Goal: Task Accomplishment & Management: Manage account settings

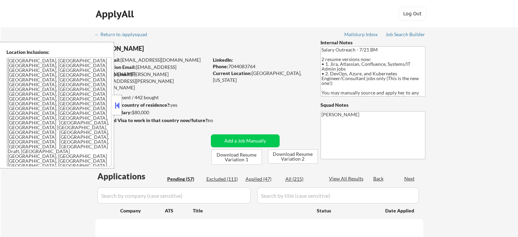
select select ""pending""
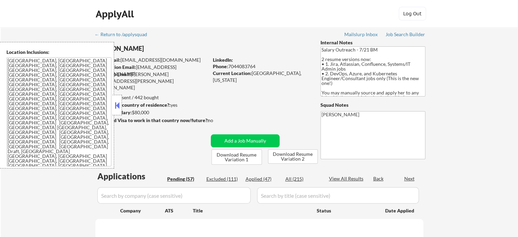
select select ""pending""
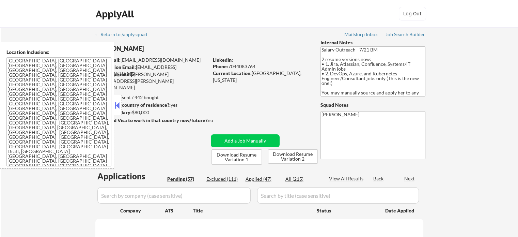
select select ""pending""
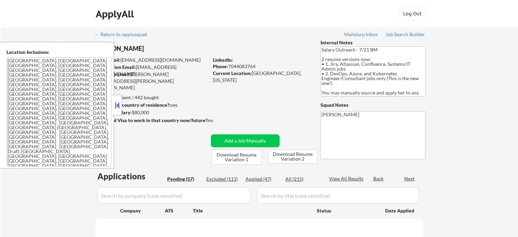
select select ""pending""
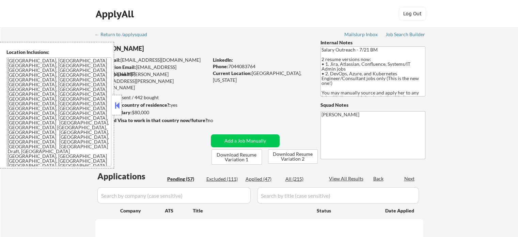
select select ""pending""
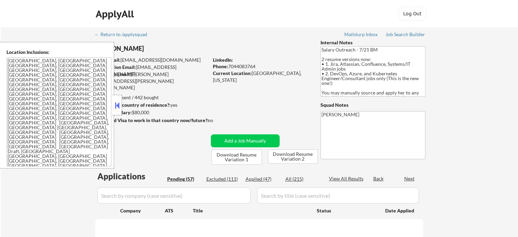
select select ""pending""
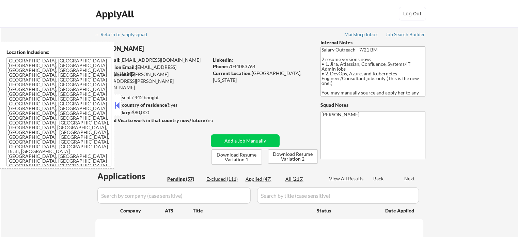
select select ""pending""
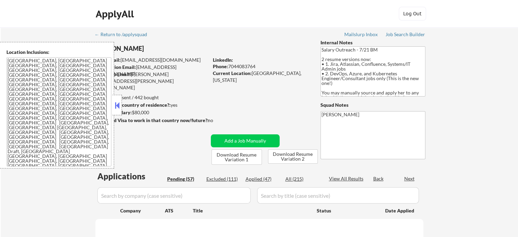
select select ""pending""
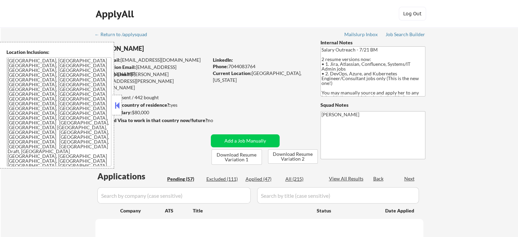
select select ""pending""
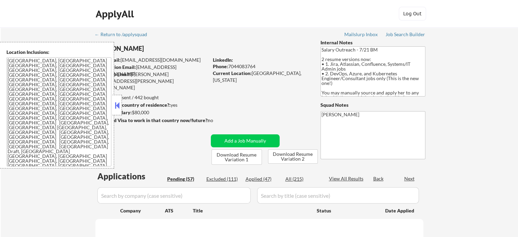
select select ""pending""
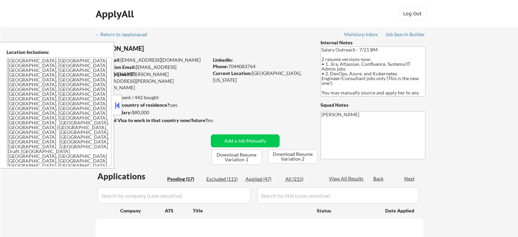
select select ""pending""
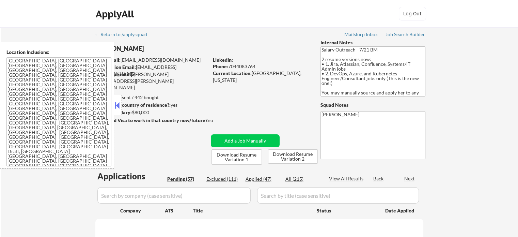
select select ""pending""
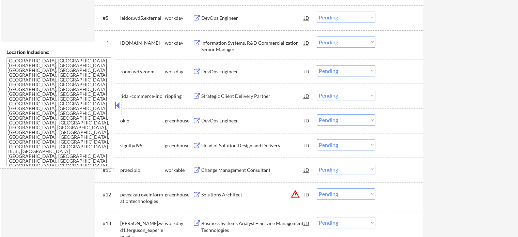
scroll to position [375, 0]
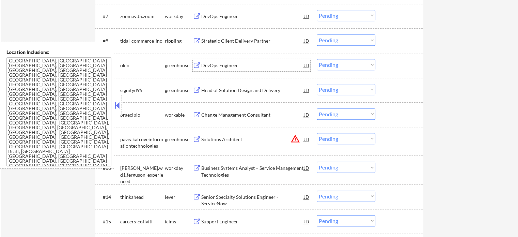
click at [203, 65] on div "DevOps Engineer" at bounding box center [252, 65] width 103 height 7
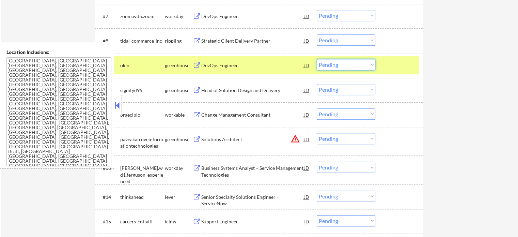
click at [335, 65] on select "Choose an option... Pending Applied Excluded (Questions) Excluded (Expired) Exc…" at bounding box center [346, 64] width 59 height 11
click at [317, 59] on select "Choose an option... Pending Applied Excluded (Questions) Excluded (Expired) Exc…" at bounding box center [346, 64] width 59 height 11
click at [401, 63] on div at bounding box center [400, 65] width 30 height 12
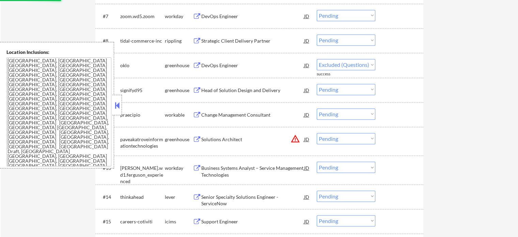
select select ""pending""
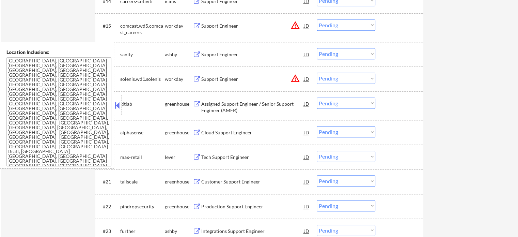
scroll to position [579, 0]
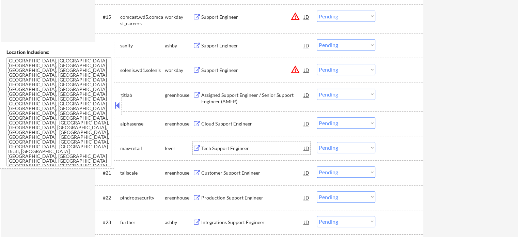
click at [247, 148] on div "Tech Support Engineer" at bounding box center [252, 148] width 103 height 7
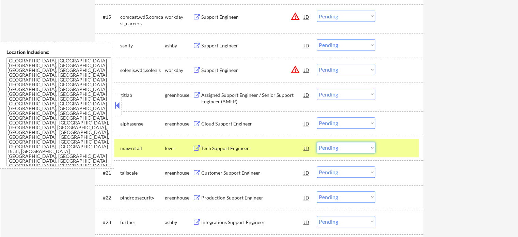
click at [349, 150] on select "Choose an option... Pending Applied Excluded (Questions) Excluded (Expired) Exc…" at bounding box center [346, 147] width 59 height 11
click at [317, 142] on select "Choose an option... Pending Applied Excluded (Questions) Excluded (Expired) Exc…" at bounding box center [346, 147] width 59 height 11
select select ""pending""
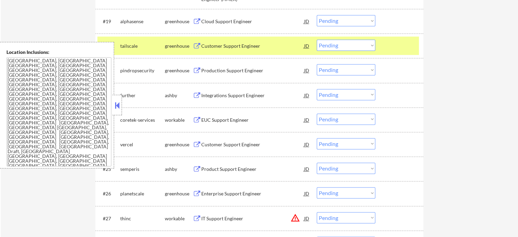
scroll to position [750, 0]
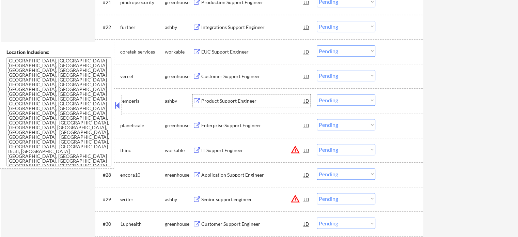
click at [217, 103] on div "Product Support Engineer" at bounding box center [252, 100] width 103 height 7
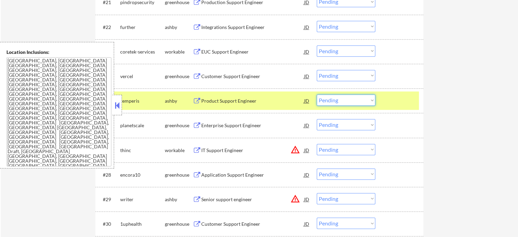
click at [319, 104] on select "Choose an option... Pending Applied Excluded (Questions) Excluded (Expired) Exc…" at bounding box center [346, 99] width 59 height 11
click at [317, 94] on select "Choose an option... Pending Applied Excluded (Questions) Excluded (Expired) Exc…" at bounding box center [346, 99] width 59 height 11
click at [386, 104] on div at bounding box center [400, 100] width 30 height 12
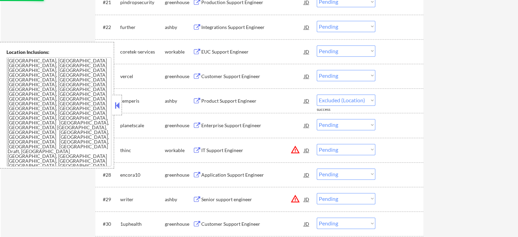
select select ""pending""
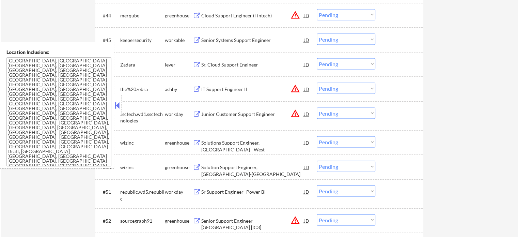
scroll to position [1295, 0]
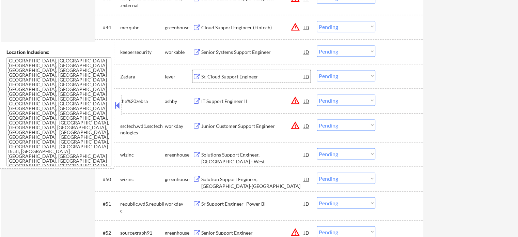
click at [233, 78] on div "Sr. Cloud Support Engineer" at bounding box center [252, 76] width 103 height 7
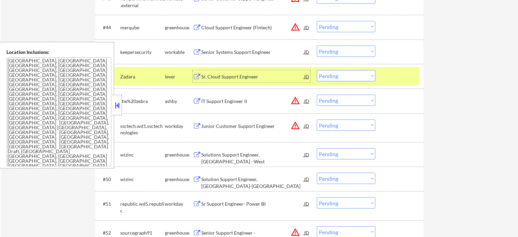
click at [341, 75] on select "Choose an option... Pending Applied Excluded (Questions) Excluded (Expired) Exc…" at bounding box center [346, 75] width 59 height 11
click at [317, 70] on select "Choose an option... Pending Applied Excluded (Questions) Excluded (Expired) Exc…" at bounding box center [346, 75] width 59 height 11
click at [392, 78] on div at bounding box center [400, 76] width 30 height 12
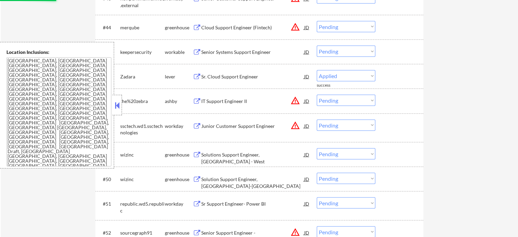
select select ""pending""
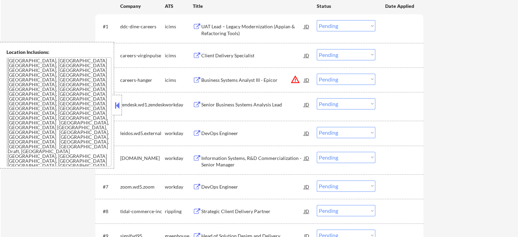
scroll to position [68, 0]
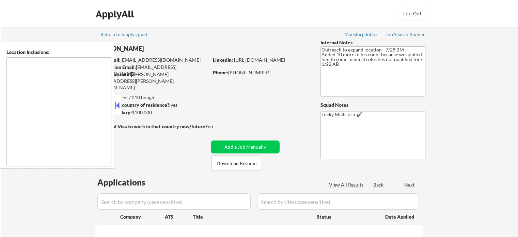
type textarea "Austin, TX West Lake Hills, TX Rollingwood, TX Cedar Park, TX Pflugerville, TX …"
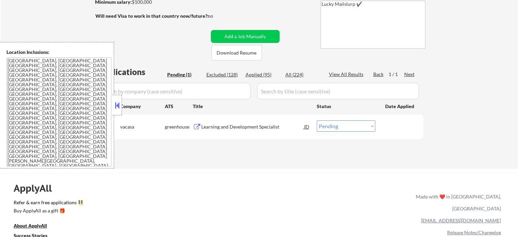
scroll to position [136, 0]
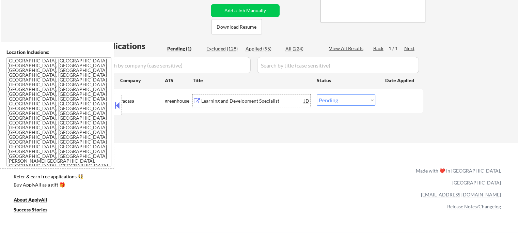
click at [252, 104] on div "Learning and Development Specialist" at bounding box center [252, 100] width 103 height 12
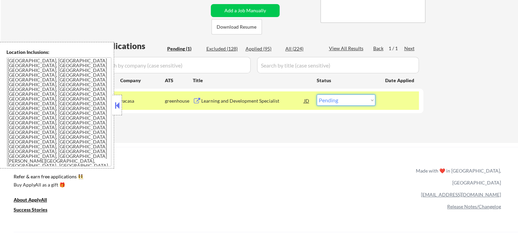
click at [349, 101] on select "Choose an option... Pending Applied Excluded (Questions) Excluded (Expired) Exc…" at bounding box center [346, 99] width 59 height 11
select select ""excluded__salary_""
click at [317, 94] on select "Choose an option... Pending Applied Excluded (Questions) Excluded (Expired) Exc…" at bounding box center [346, 99] width 59 height 11
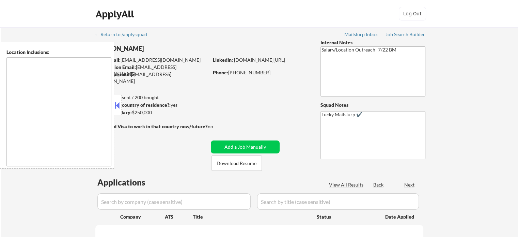
type textarea "[GEOGRAPHIC_DATA], [GEOGRAPHIC_DATA] [GEOGRAPHIC_DATA], [GEOGRAPHIC_DATA] [GEOG…"
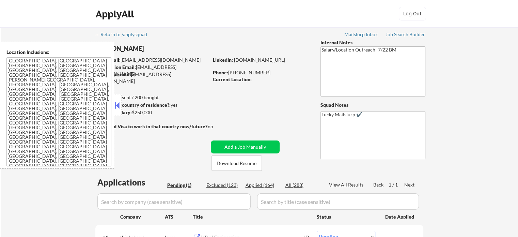
scroll to position [136, 0]
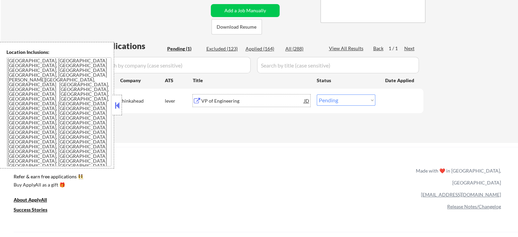
click at [228, 99] on div "VP of Engineering" at bounding box center [252, 100] width 103 height 7
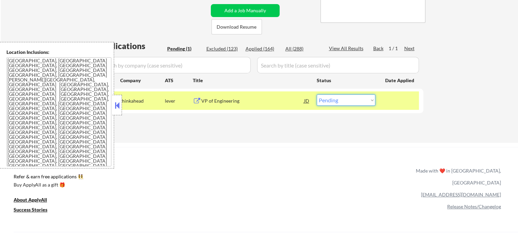
click at [344, 103] on select "Choose an option... Pending Applied Excluded (Questions) Excluded (Expired) Exc…" at bounding box center [346, 99] width 59 height 11
select select ""applied""
click at [317, 94] on select "Choose an option... Pending Applied Excluded (Questions) Excluded (Expired) Exc…" at bounding box center [346, 99] width 59 height 11
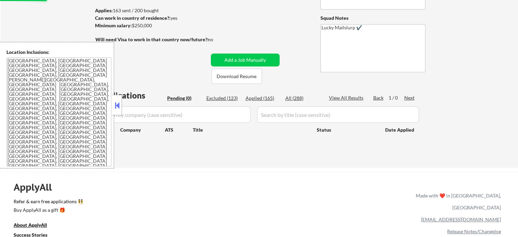
scroll to position [68, 0]
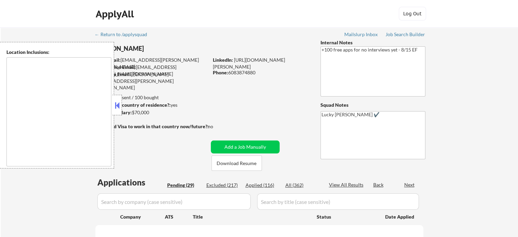
select select ""pending""
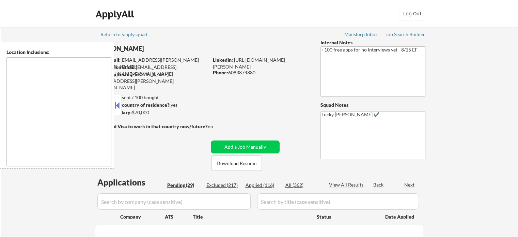
select select ""pending""
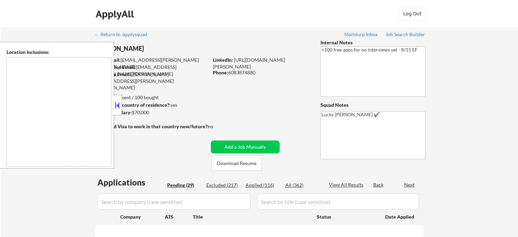
select select ""pending""
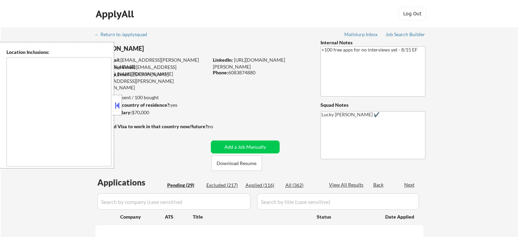
select select ""pending""
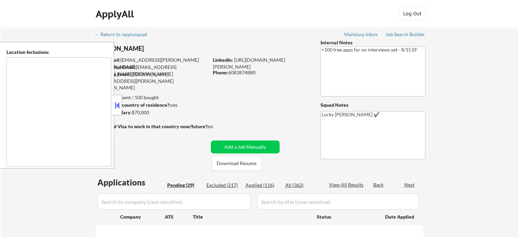
select select ""pending""
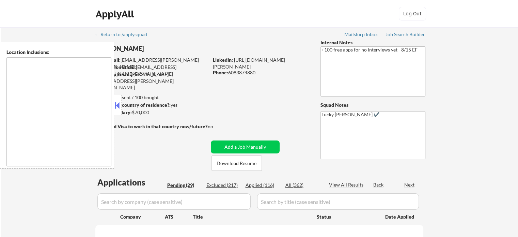
select select ""pending""
type textarea "remote"
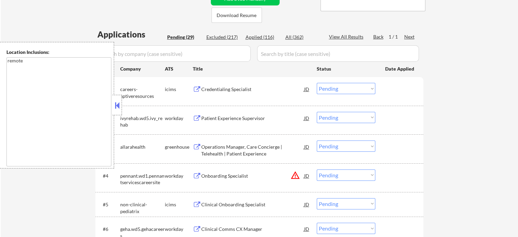
scroll to position [204, 0]
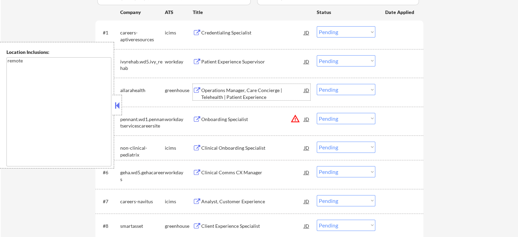
click at [225, 89] on div "Operations Manager, Care Concierge | Telehealth | Patient Experience" at bounding box center [252, 93] width 103 height 13
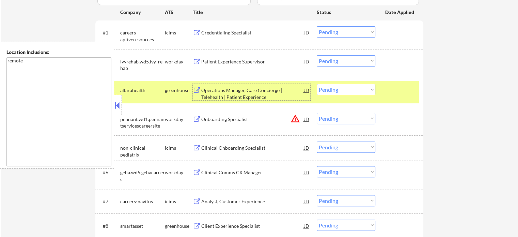
click at [336, 86] on select "Choose an option... Pending Applied Excluded (Questions) Excluded (Expired) Exc…" at bounding box center [346, 89] width 59 height 11
click at [317, 84] on select "Choose an option... Pending Applied Excluded (Questions) Excluded (Expired) Exc…" at bounding box center [346, 89] width 59 height 11
click at [396, 92] on div at bounding box center [400, 90] width 30 height 12
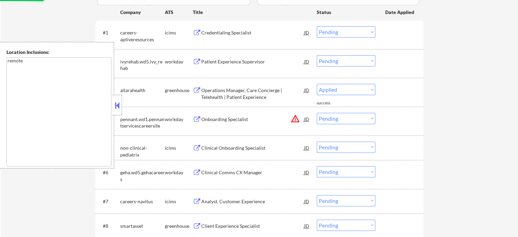
select select ""pending""
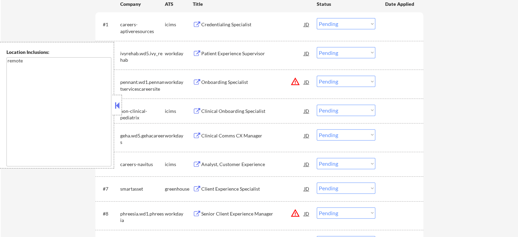
scroll to position [273, 0]
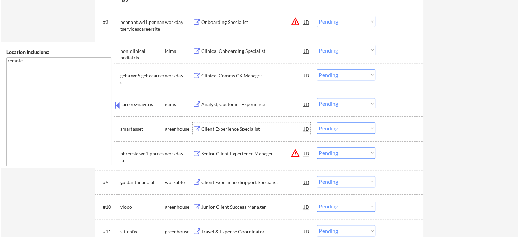
click at [233, 128] on div "Client Experience Specialist" at bounding box center [252, 128] width 103 height 7
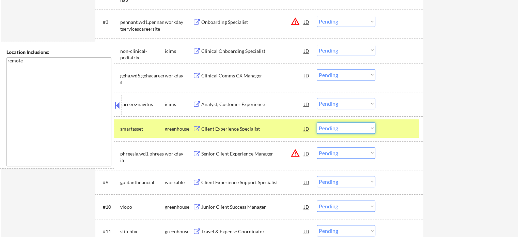
click at [345, 128] on select "Choose an option... Pending Applied Excluded (Questions) Excluded (Expired) Exc…" at bounding box center [346, 127] width 59 height 11
click at [317, 122] on select "Choose an option... Pending Applied Excluded (Questions) Excluded (Expired) Exc…" at bounding box center [346, 127] width 59 height 11
click at [410, 131] on div at bounding box center [400, 128] width 30 height 12
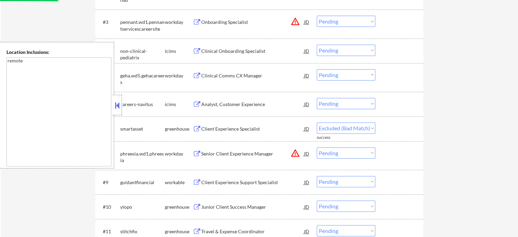
select select ""pending""
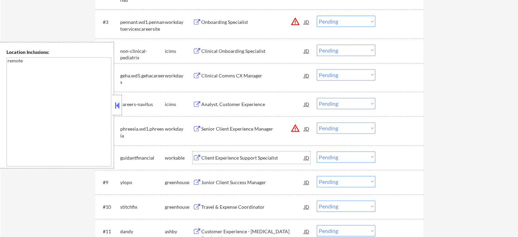
click at [258, 156] on div "Client Experience Support Specialist" at bounding box center [252, 157] width 103 height 7
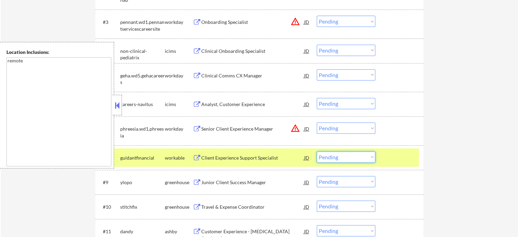
click at [351, 158] on select "Choose an option... Pending Applied Excluded (Questions) Excluded (Expired) Exc…" at bounding box center [346, 156] width 59 height 11
click at [317, 151] on select "Choose an option... Pending Applied Excluded (Questions) Excluded (Expired) Exc…" at bounding box center [346, 156] width 59 height 11
click at [383, 159] on div "#8 guidantfinancial workable Client Experience Support Specialist JD warning_am…" at bounding box center [258, 157] width 322 height 18
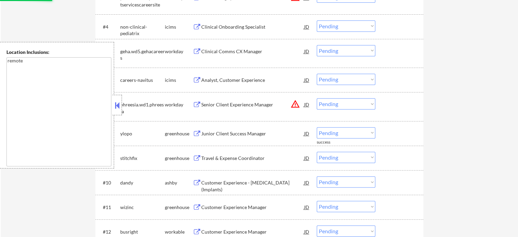
scroll to position [307, 0]
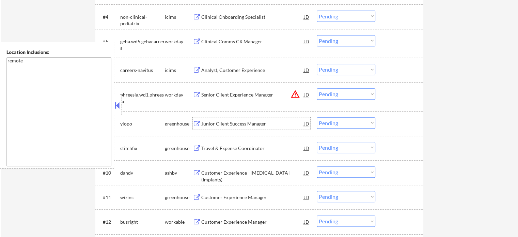
click at [223, 125] on div "Junior Client Success Manager" at bounding box center [252, 123] width 103 height 7
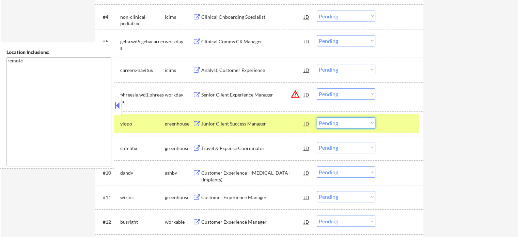
click at [331, 124] on select "Choose an option... Pending Applied Excluded (Questions) Excluded (Expired) Exc…" at bounding box center [346, 122] width 59 height 11
click at [317, 117] on select "Choose an option... Pending Applied Excluded (Questions) Excluded (Expired) Exc…" at bounding box center [346, 122] width 59 height 11
click at [390, 126] on div at bounding box center [400, 123] width 30 height 12
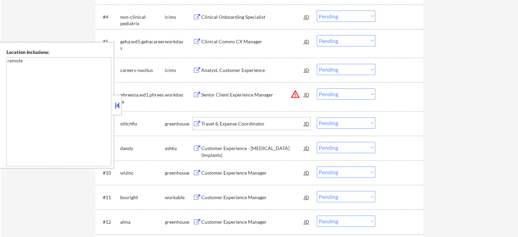
click at [217, 121] on div "Travel & Expense Coordinator" at bounding box center [252, 123] width 103 height 7
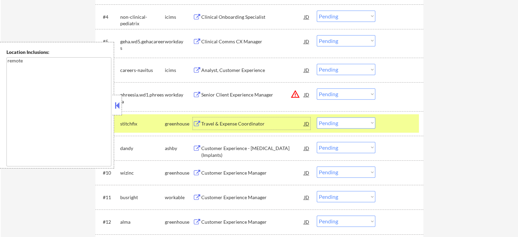
click at [345, 124] on select "Choose an option... Pending Applied Excluded (Questions) Excluded (Expired) Exc…" at bounding box center [346, 122] width 59 height 11
click at [317, 117] on select "Choose an option... Pending Applied Excluded (Questions) Excluded (Expired) Exc…" at bounding box center [346, 122] width 59 height 11
click at [399, 122] on div at bounding box center [400, 123] width 30 height 12
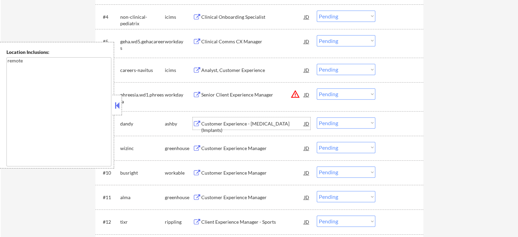
click at [243, 122] on div "Customer Experience - Lab Technician (Implants)" at bounding box center [252, 126] width 103 height 13
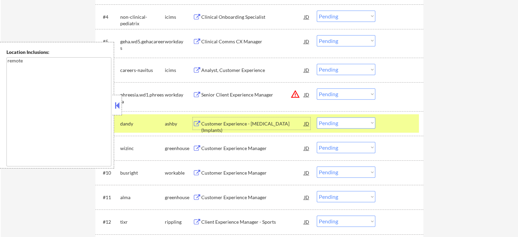
click at [358, 121] on select "Choose an option... Pending Applied Excluded (Questions) Excluded (Expired) Exc…" at bounding box center [346, 122] width 59 height 11
click at [317, 117] on select "Choose an option... Pending Applied Excluded (Questions) Excluded (Expired) Exc…" at bounding box center [346, 122] width 59 height 11
click at [394, 126] on div at bounding box center [400, 123] width 30 height 12
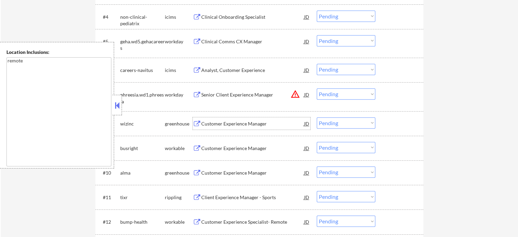
click at [231, 122] on div "Customer Experience Manager" at bounding box center [252, 123] width 103 height 7
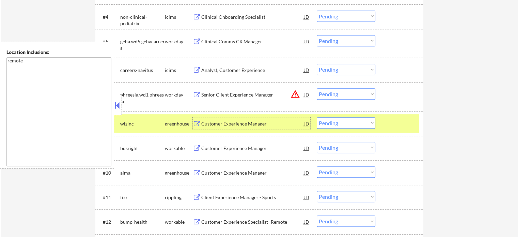
click at [368, 123] on select "Choose an option... Pending Applied Excluded (Questions) Excluded (Expired) Exc…" at bounding box center [346, 122] width 59 height 11
click at [317, 117] on select "Choose an option... Pending Applied Excluded (Questions) Excluded (Expired) Exc…" at bounding box center [346, 122] width 59 height 11
click at [388, 125] on div at bounding box center [400, 123] width 30 height 12
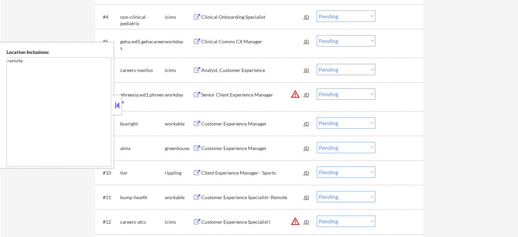
click at [245, 121] on div "Customer Experience Manager" at bounding box center [252, 123] width 103 height 7
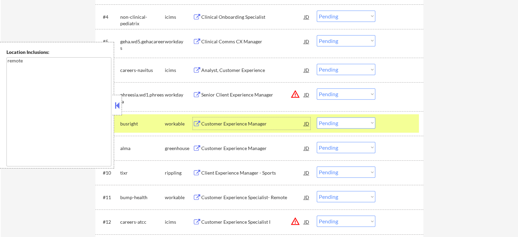
click at [353, 126] on select "Choose an option... Pending Applied Excluded (Questions) Excluded (Expired) Exc…" at bounding box center [346, 122] width 59 height 11
click at [317, 117] on select "Choose an option... Pending Applied Excluded (Questions) Excluded (Expired) Exc…" at bounding box center [346, 122] width 59 height 11
click at [397, 125] on div at bounding box center [400, 123] width 30 height 12
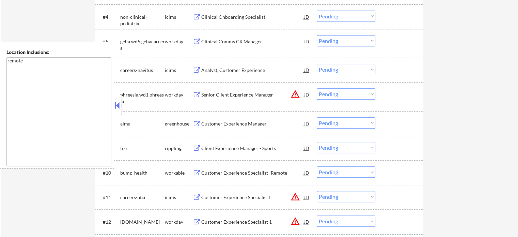
click at [249, 119] on div "Customer Experience Manager" at bounding box center [252, 123] width 103 height 12
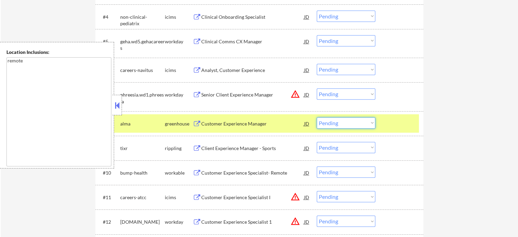
click at [360, 125] on select "Choose an option... Pending Applied Excluded (Questions) Excluded (Expired) Exc…" at bounding box center [346, 122] width 59 height 11
click at [317, 117] on select "Choose an option... Pending Applied Excluded (Questions) Excluded (Expired) Exc…" at bounding box center [346, 122] width 59 height 11
click at [394, 123] on div at bounding box center [400, 123] width 30 height 12
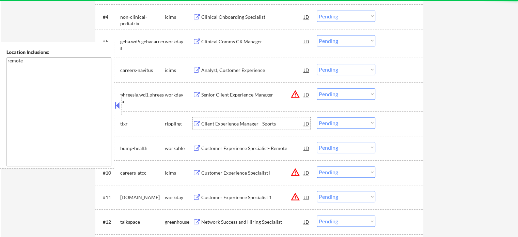
click at [251, 121] on div "Client Experience Manager - Sports" at bounding box center [252, 123] width 103 height 7
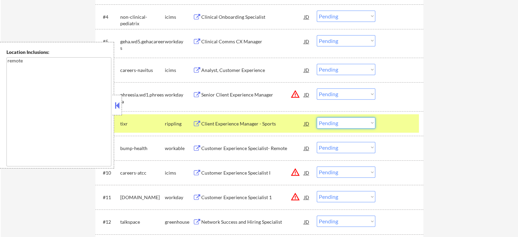
click at [330, 126] on select "Choose an option... Pending Applied Excluded (Questions) Excluded (Expired) Exc…" at bounding box center [346, 122] width 59 height 11
click at [317, 117] on select "Choose an option... Pending Applied Excluded (Questions) Excluded (Expired) Exc…" at bounding box center [346, 122] width 59 height 11
click at [401, 121] on div at bounding box center [400, 123] width 30 height 12
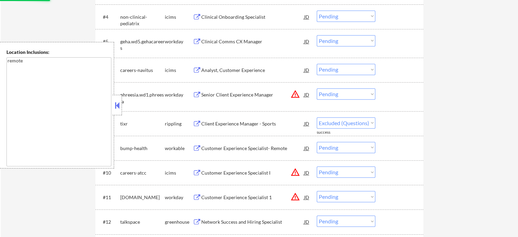
select select ""pending""
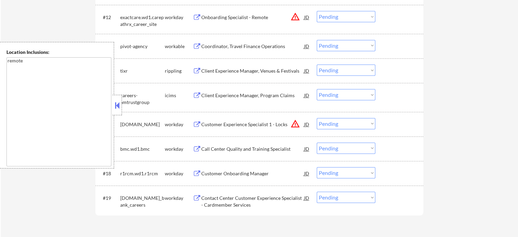
scroll to position [579, 0]
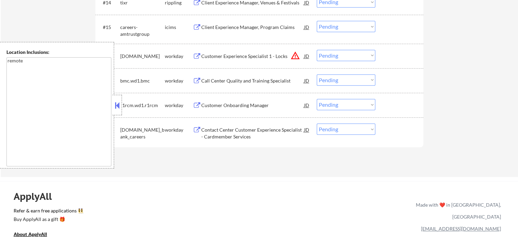
click at [252, 135] on div "Contact Center Customer Experience Specialist - Cardmember Services" at bounding box center [252, 132] width 103 height 13
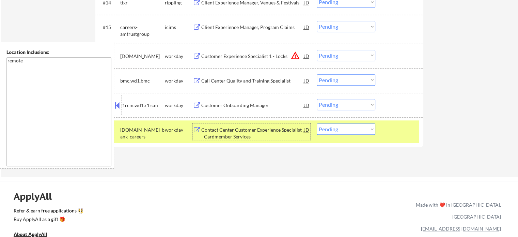
click at [332, 126] on select "Choose an option... Pending Applied Excluded (Questions) Excluded (Expired) Exc…" at bounding box center [346, 128] width 59 height 11
select select ""excluded__expired_""
click at [317, 123] on select "Choose an option... Pending Applied Excluded (Questions) Excluded (Expired) Exc…" at bounding box center [346, 128] width 59 height 11
click at [389, 134] on div at bounding box center [400, 129] width 30 height 12
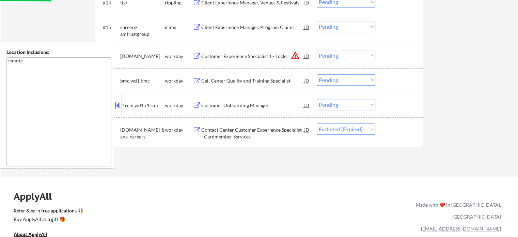
click at [247, 107] on div "Customer Onboarding Manager" at bounding box center [252, 105] width 103 height 7
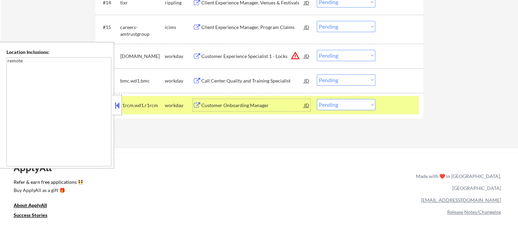
click at [334, 102] on select "Choose an option... Pending Applied Excluded (Questions) Excluded (Expired) Exc…" at bounding box center [346, 104] width 59 height 11
select select ""excluded__expired_""
click at [317, 99] on select "Choose an option... Pending Applied Excluded (Questions) Excluded (Expired) Exc…" at bounding box center [346, 104] width 59 height 11
drag, startPoint x: 400, startPoint y: 103, endPoint x: 394, endPoint y: 103, distance: 6.5
click at [395, 103] on div at bounding box center [400, 105] width 30 height 12
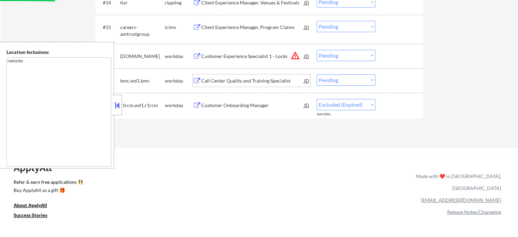
click at [218, 80] on div "Call Center Quality and Training Specialist" at bounding box center [252, 80] width 103 height 7
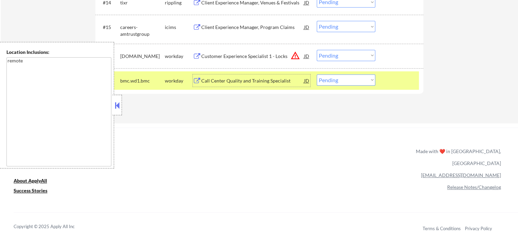
click at [330, 80] on select "Choose an option... Pending Applied Excluded (Questions) Excluded (Expired) Exc…" at bounding box center [346, 79] width 59 height 11
select select ""excluded__expired_""
click at [317, 74] on select "Choose an option... Pending Applied Excluded (Questions) Excluded (Expired) Exc…" at bounding box center [346, 79] width 59 height 11
click at [388, 82] on div at bounding box center [400, 80] width 30 height 12
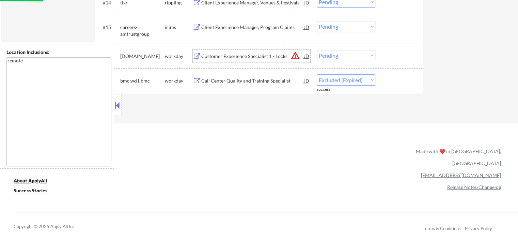
click at [261, 53] on div "Customer Experience Specialist 1 - Locks" at bounding box center [252, 56] width 103 height 7
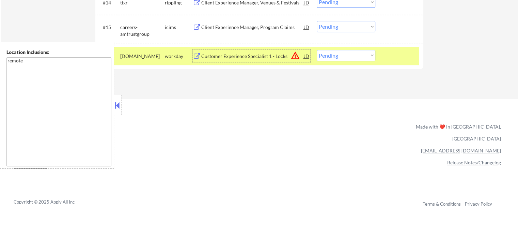
click at [343, 56] on select "Choose an option... Pending Applied Excluded (Questions) Excluded (Expired) Exc…" at bounding box center [346, 55] width 59 height 11
select select ""excluded__location_""
click at [317, 50] on select "Choose an option... Pending Applied Excluded (Questions) Excluded (Expired) Exc…" at bounding box center [346, 55] width 59 height 11
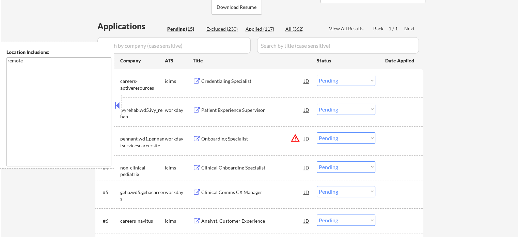
scroll to position [136, 0]
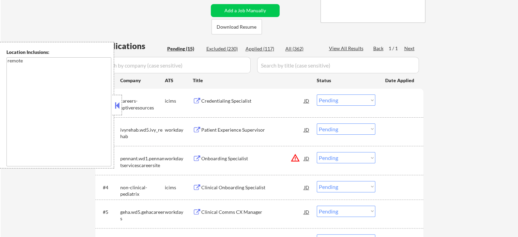
click at [226, 133] on div "Patient Experience Supervisor" at bounding box center [252, 129] width 103 height 7
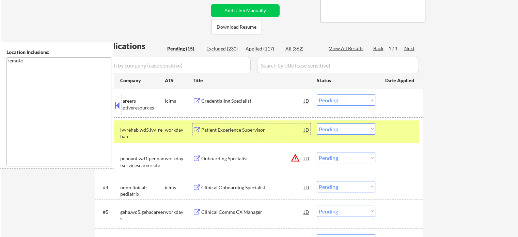
click at [395, 129] on div at bounding box center [400, 129] width 30 height 12
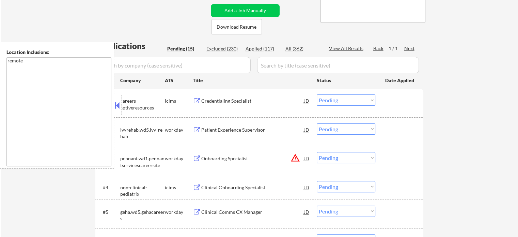
click at [352, 129] on select "Choose an option... Pending Applied Excluded (Questions) Excluded (Expired) Exc…" at bounding box center [346, 128] width 59 height 11
click at [317, 123] on select "Choose an option... Pending Applied Excluded (Questions) Excluded (Expired) Exc…" at bounding box center [346, 128] width 59 height 11
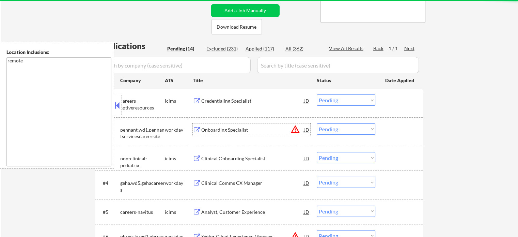
click at [234, 130] on div "Onboarding Specialist" at bounding box center [252, 129] width 103 height 7
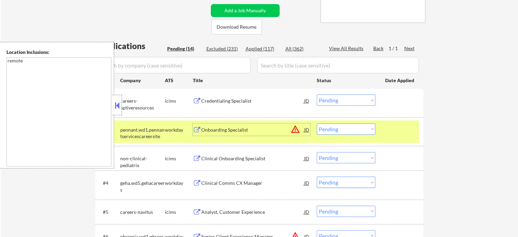
click at [364, 125] on select "Choose an option... Pending Applied Excluded (Questions) Excluded (Expired) Exc…" at bounding box center [346, 128] width 59 height 11
click at [317, 123] on select "Choose an option... Pending Applied Excluded (Questions) Excluded (Expired) Exc…" at bounding box center [346, 128] width 59 height 11
click at [398, 135] on div at bounding box center [400, 129] width 30 height 12
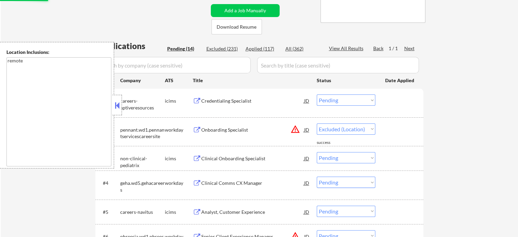
select select ""pending""
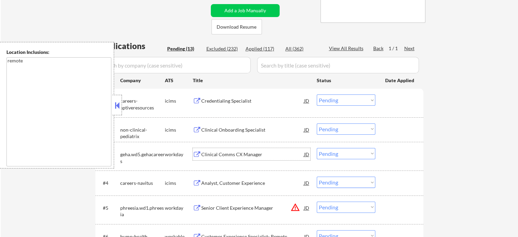
click at [226, 156] on div "Clinical Comms CX Manager" at bounding box center [252, 154] width 103 height 7
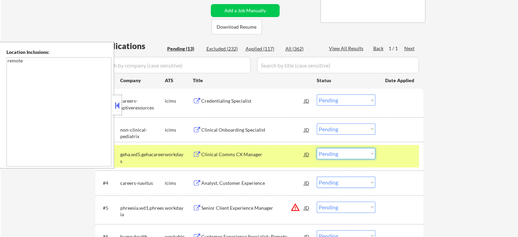
click at [357, 154] on select "Choose an option... Pending Applied Excluded (Questions) Excluded (Expired) Exc…" at bounding box center [346, 153] width 59 height 11
click at [317, 148] on select "Choose an option... Pending Applied Excluded (Questions) Excluded (Expired) Exc…" at bounding box center [346, 153] width 59 height 11
click at [390, 156] on div at bounding box center [400, 154] width 30 height 12
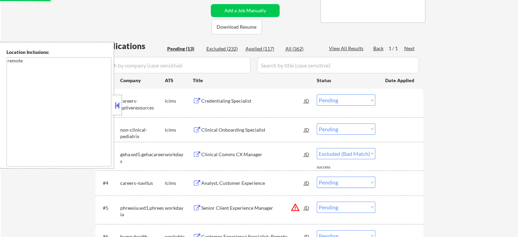
select select ""pending""
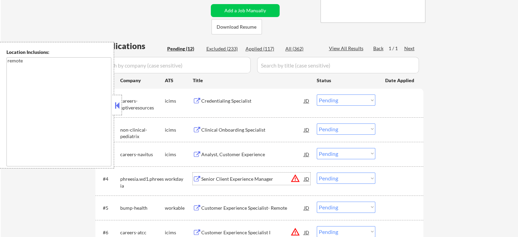
click at [242, 177] on div "Senior Client Experience Manager" at bounding box center [252, 178] width 103 height 7
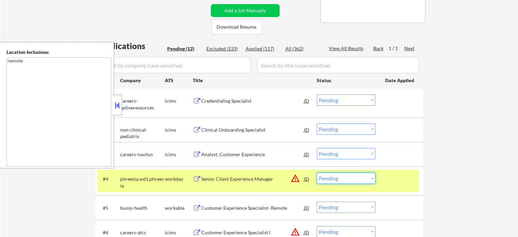
click at [336, 179] on select "Choose an option... Pending Applied Excluded (Questions) Excluded (Expired) Exc…" at bounding box center [346, 177] width 59 height 11
click at [317, 172] on select "Choose an option... Pending Applied Excluded (Questions) Excluded (Expired) Exc…" at bounding box center [346, 177] width 59 height 11
click at [394, 179] on div at bounding box center [400, 178] width 30 height 12
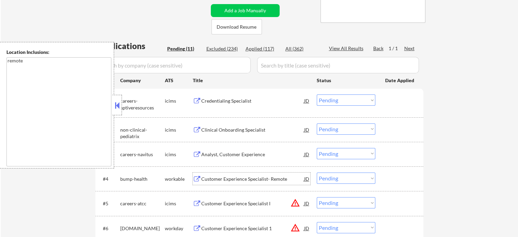
click at [253, 176] on div "Customer Experience Specialist- Remote" at bounding box center [252, 178] width 103 height 7
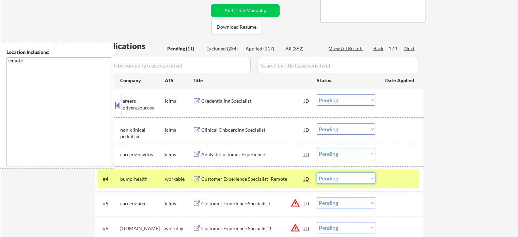
click at [343, 181] on select "Choose an option... Pending Applied Excluded (Questions) Excluded (Expired) Exc…" at bounding box center [346, 177] width 59 height 11
click at [317, 172] on select "Choose an option... Pending Applied Excluded (Questions) Excluded (Expired) Exc…" at bounding box center [346, 177] width 59 height 11
click at [402, 175] on div at bounding box center [400, 178] width 30 height 12
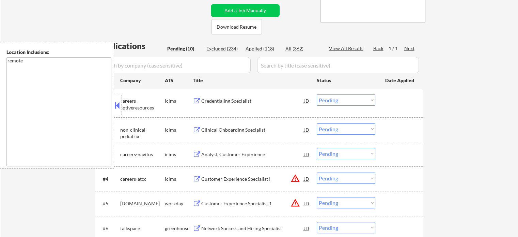
click at [213, 178] on div "Customer Experience Specialist I" at bounding box center [252, 178] width 103 height 7
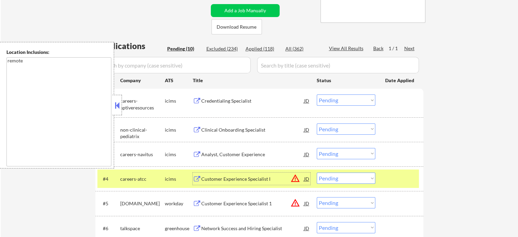
click at [355, 175] on select "Choose an option... Pending Applied Excluded (Questions) Excluded (Expired) Exc…" at bounding box center [346, 177] width 59 height 11
click at [317, 172] on select "Choose an option... Pending Applied Excluded (Questions) Excluded (Expired) Exc…" at bounding box center [346, 177] width 59 height 11
click at [405, 177] on div at bounding box center [400, 178] width 30 height 12
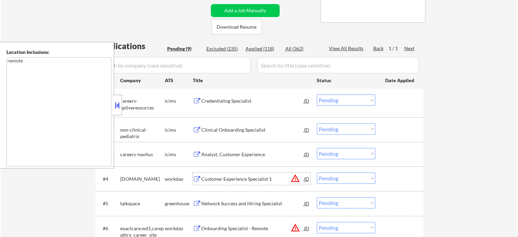
click at [226, 179] on div "Customer Experience Specialist 1" at bounding box center [252, 178] width 103 height 7
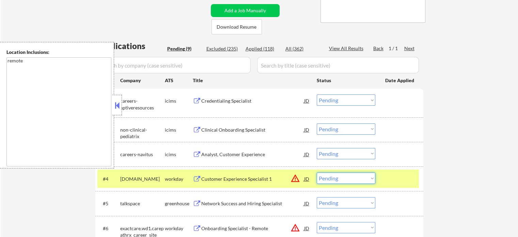
click at [347, 176] on select "Choose an option... Pending Applied Excluded (Questions) Excluded (Expired) Exc…" at bounding box center [346, 177] width 59 height 11
click at [317, 172] on select "Choose an option... Pending Applied Excluded (Questions) Excluded (Expired) Exc…" at bounding box center [346, 177] width 59 height 11
click at [396, 174] on div at bounding box center [400, 178] width 30 height 12
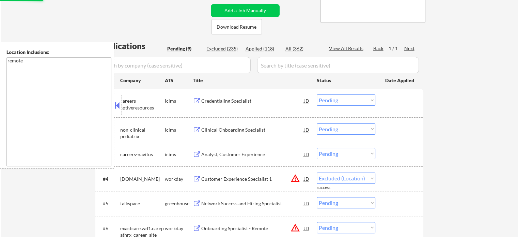
select select ""pending""
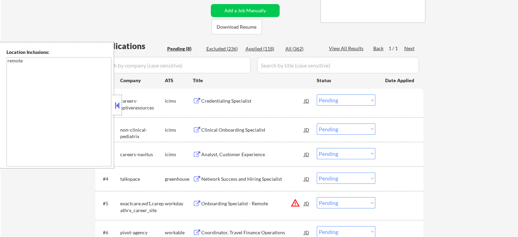
click at [231, 178] on div "Network Success and Hiring Specialist" at bounding box center [252, 178] width 103 height 7
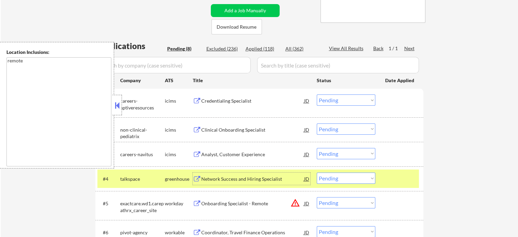
click at [395, 179] on div at bounding box center [400, 178] width 30 height 12
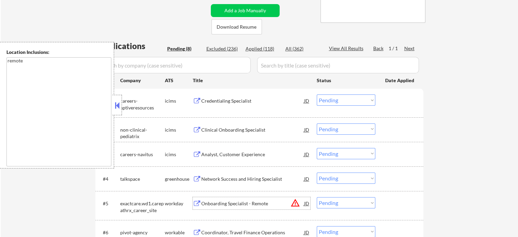
click at [210, 199] on div "Onboarding Specialist - Remote" at bounding box center [252, 203] width 103 height 12
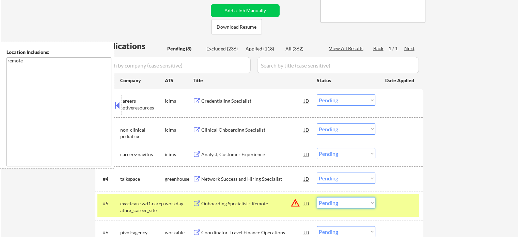
click at [361, 205] on select "Choose an option... Pending Applied Excluded (Questions) Excluded (Expired) Exc…" at bounding box center [346, 202] width 59 height 11
click at [317, 197] on select "Choose an option... Pending Applied Excluded (Questions) Excluded (Expired) Exc…" at bounding box center [346, 202] width 59 height 11
click at [401, 205] on div at bounding box center [400, 203] width 30 height 12
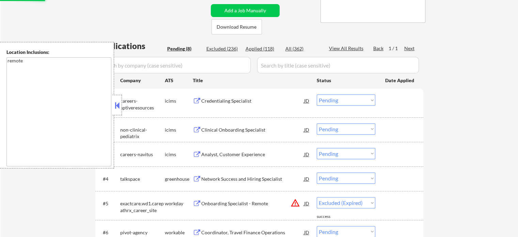
select select ""pending""
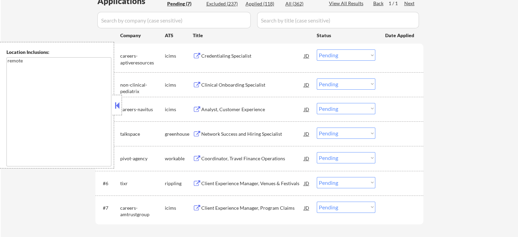
scroll to position [170, 0]
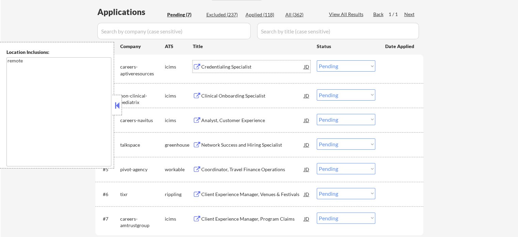
click at [218, 67] on div "Credentialing Specialist" at bounding box center [252, 66] width 103 height 7
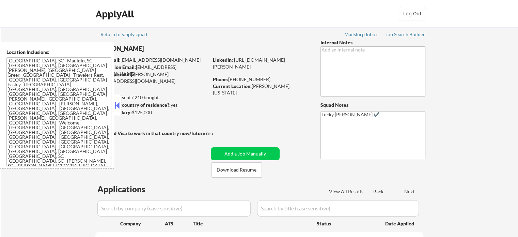
select select ""pending""
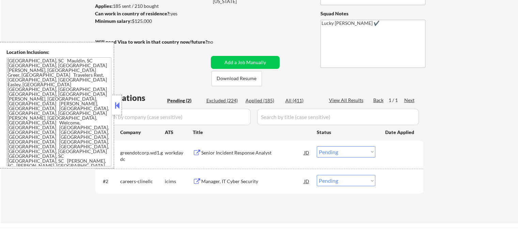
scroll to position [102, 0]
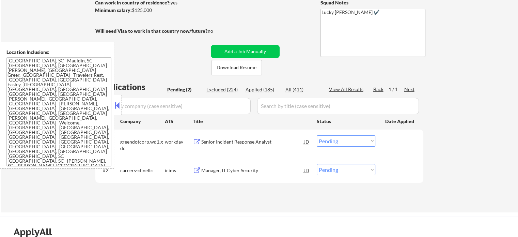
click at [237, 165] on div "Manager, IT Cyber Security" at bounding box center [252, 170] width 103 height 12
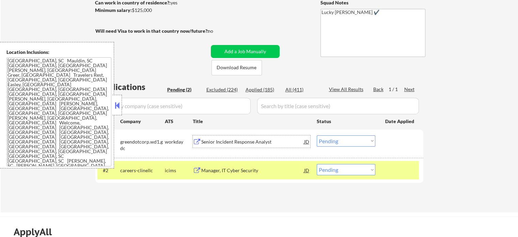
click at [251, 144] on div "Senior Incident Response Analyst" at bounding box center [252, 141] width 103 height 7
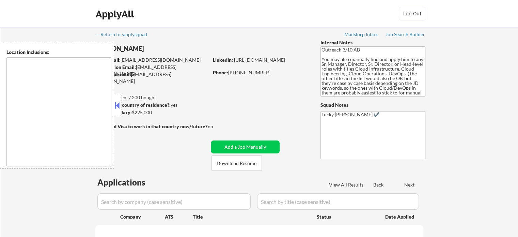
type textarea "Tampa, FL Lutz, FL Temple Terrace, FL Town 'n' Country, FL Brandon, FL Rivervie…"
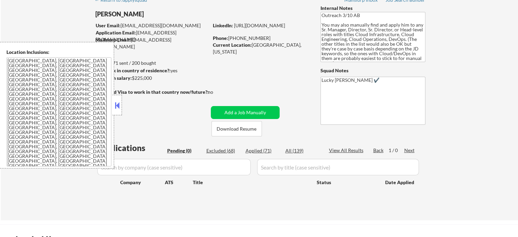
scroll to position [102, 0]
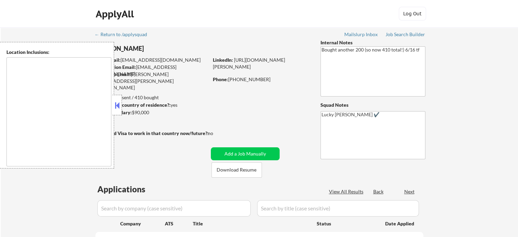
type textarea "remote"
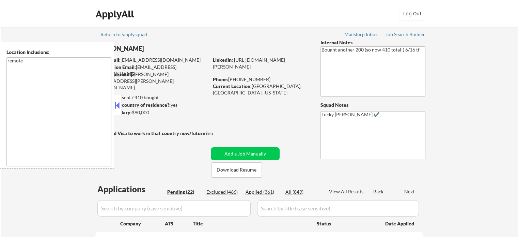
select select ""pending""
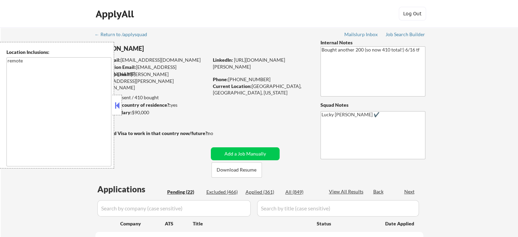
select select ""pending""
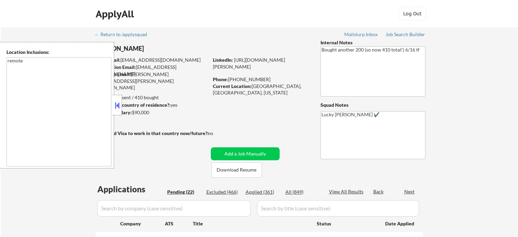
select select ""pending""
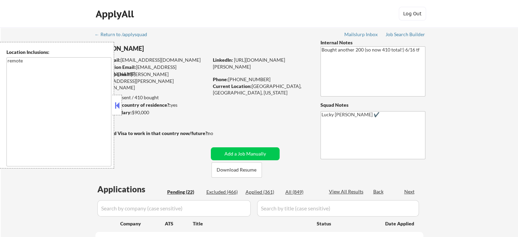
select select ""pending""
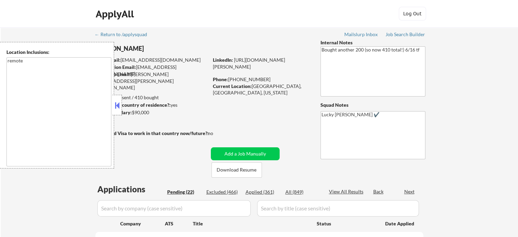
select select ""pending""
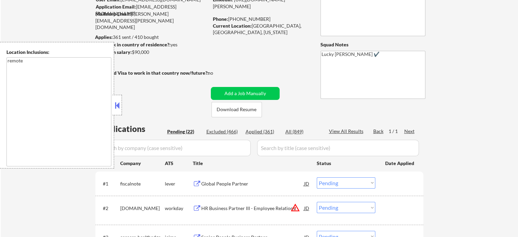
scroll to position [68, 0]
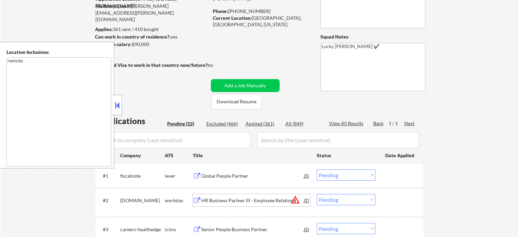
click at [214, 197] on div "HR Business Partner III - Employee Relations" at bounding box center [252, 200] width 103 height 7
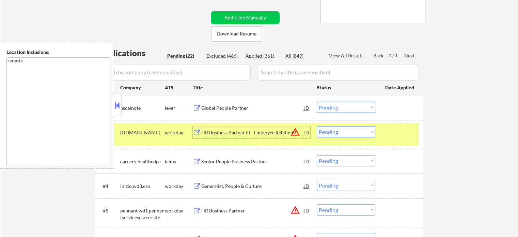
scroll to position [136, 0]
click at [243, 160] on div "Senior People Business Partner" at bounding box center [252, 161] width 103 height 7
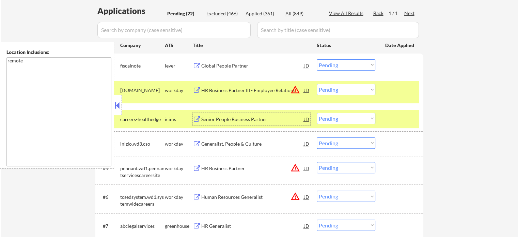
scroll to position [204, 0]
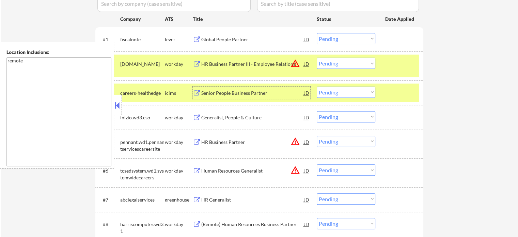
click at [240, 160] on div "#6 tcsedsystem.wd1.systemwidecareers workday Human Resources Generalist JD warn…" at bounding box center [259, 172] width 328 height 29
drag, startPoint x: 240, startPoint y: 160, endPoint x: 240, endPoint y: 165, distance: 4.4
click at [240, 165] on div "#6 tcsedsystem.wd1.systemwidecareers workday Human Resources Generalist JD warn…" at bounding box center [259, 172] width 328 height 29
click at [238, 167] on div "Human Resources Generalist" at bounding box center [252, 170] width 103 height 12
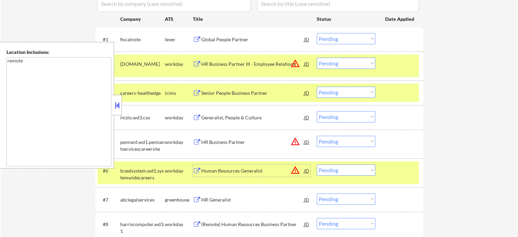
click at [201, 139] on div "HR Business Partner JD warning_amber" at bounding box center [252, 142] width 118 height 12
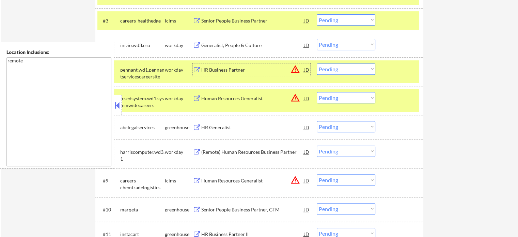
scroll to position [307, 0]
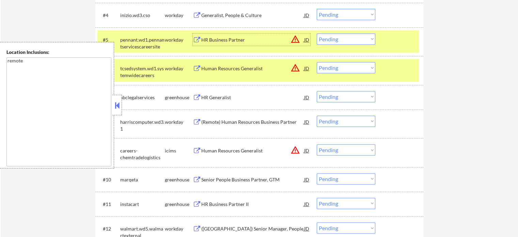
click at [236, 148] on div "Human Resources Generalist" at bounding box center [252, 150] width 103 height 7
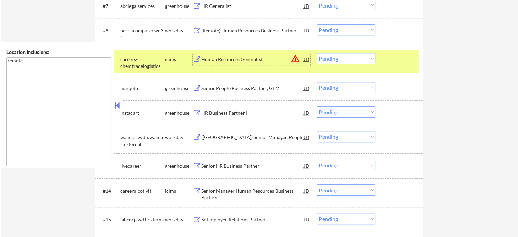
scroll to position [409, 0]
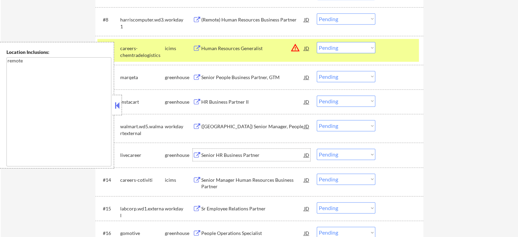
click at [225, 152] on div "Senior HR Business Partner" at bounding box center [252, 155] width 103 height 7
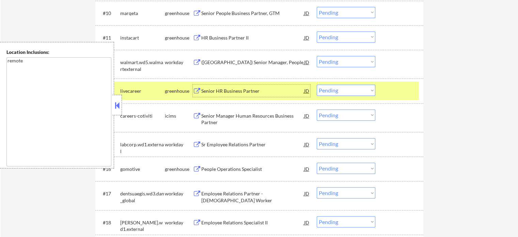
scroll to position [477, 0]
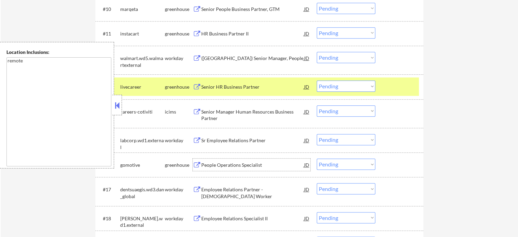
click at [215, 166] on div "People Operations Specialist" at bounding box center [252, 164] width 103 height 7
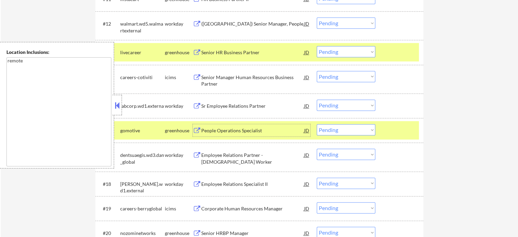
scroll to position [545, 0]
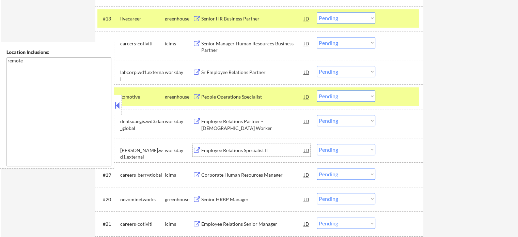
click at [227, 146] on div "Employee Relations Specialist II" at bounding box center [252, 150] width 103 height 12
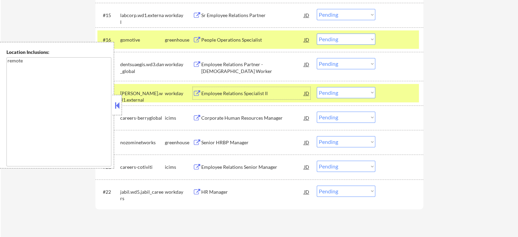
scroll to position [613, 0]
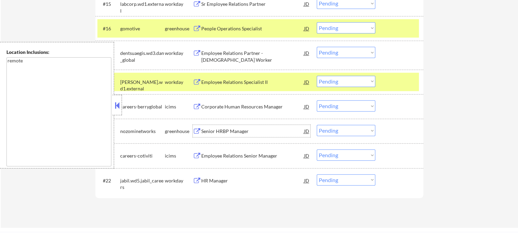
click at [213, 126] on div "Senior HRBP Manager" at bounding box center [252, 131] width 103 height 12
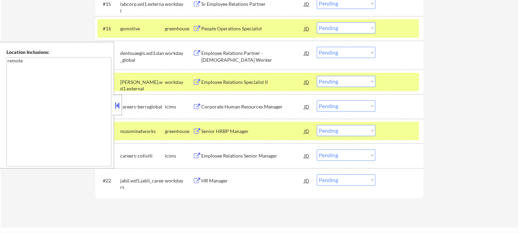
select select ""pending""
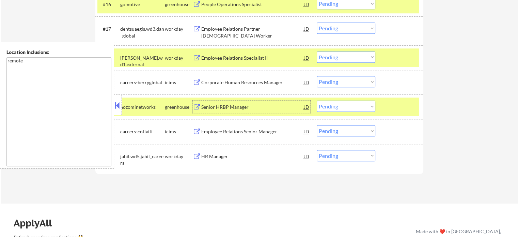
scroll to position [647, 0]
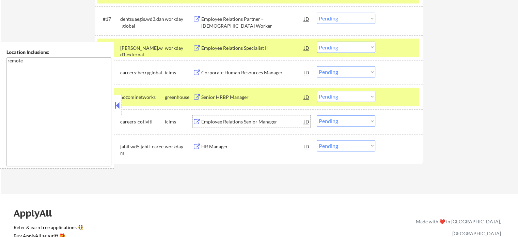
click at [244, 125] on div "Employee Relations Senior Manager" at bounding box center [252, 121] width 103 height 7
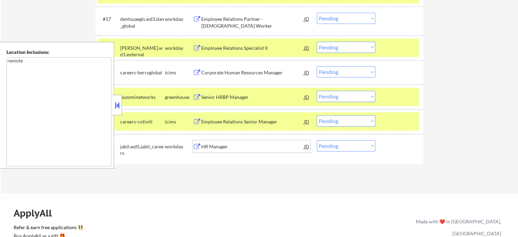
click at [207, 151] on div "HR Manager" at bounding box center [252, 146] width 103 height 12
